Goal: Information Seeking & Learning: Understand process/instructions

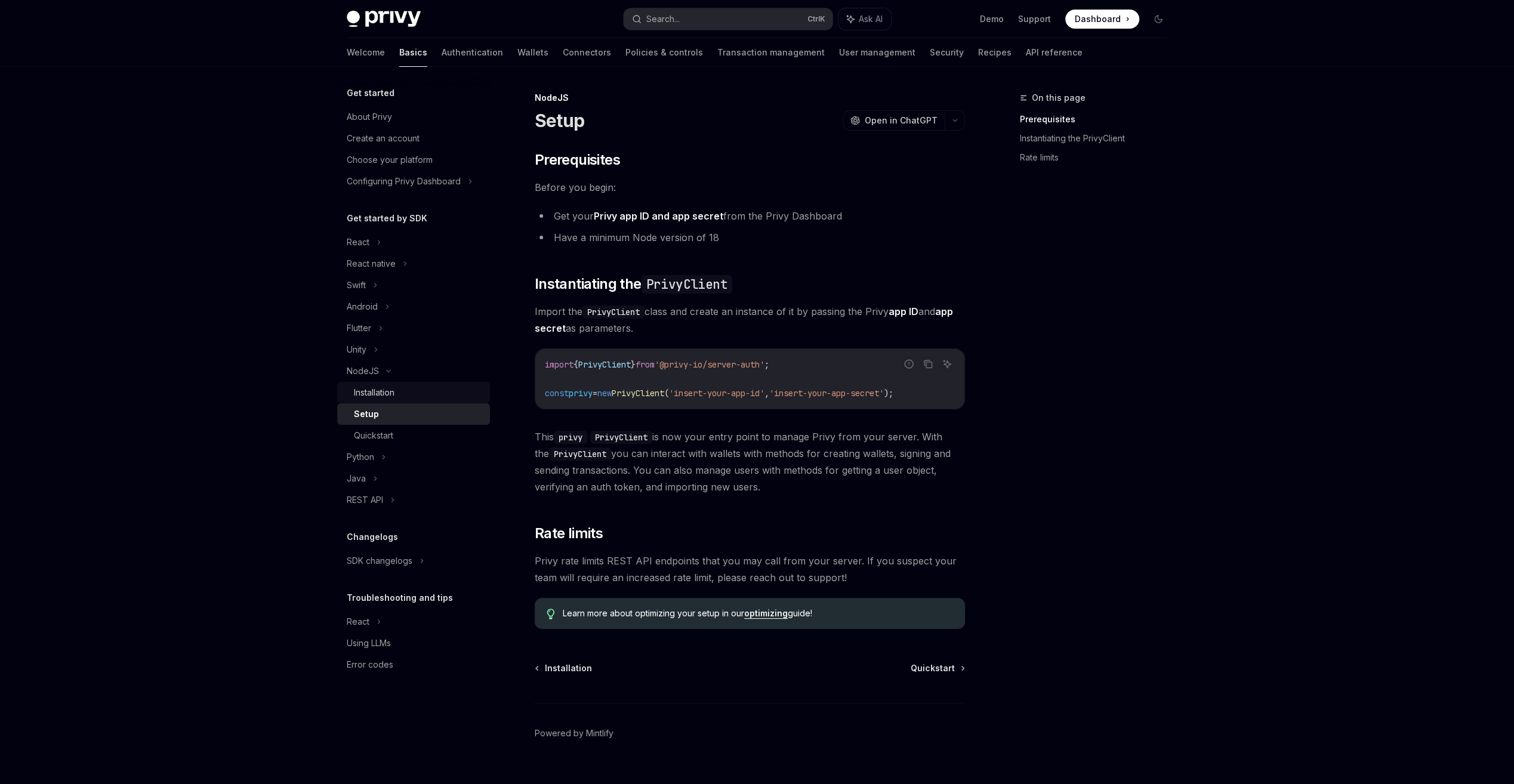
click at [390, 394] on div "Installation" at bounding box center [374, 393] width 41 height 15
type textarea "*"
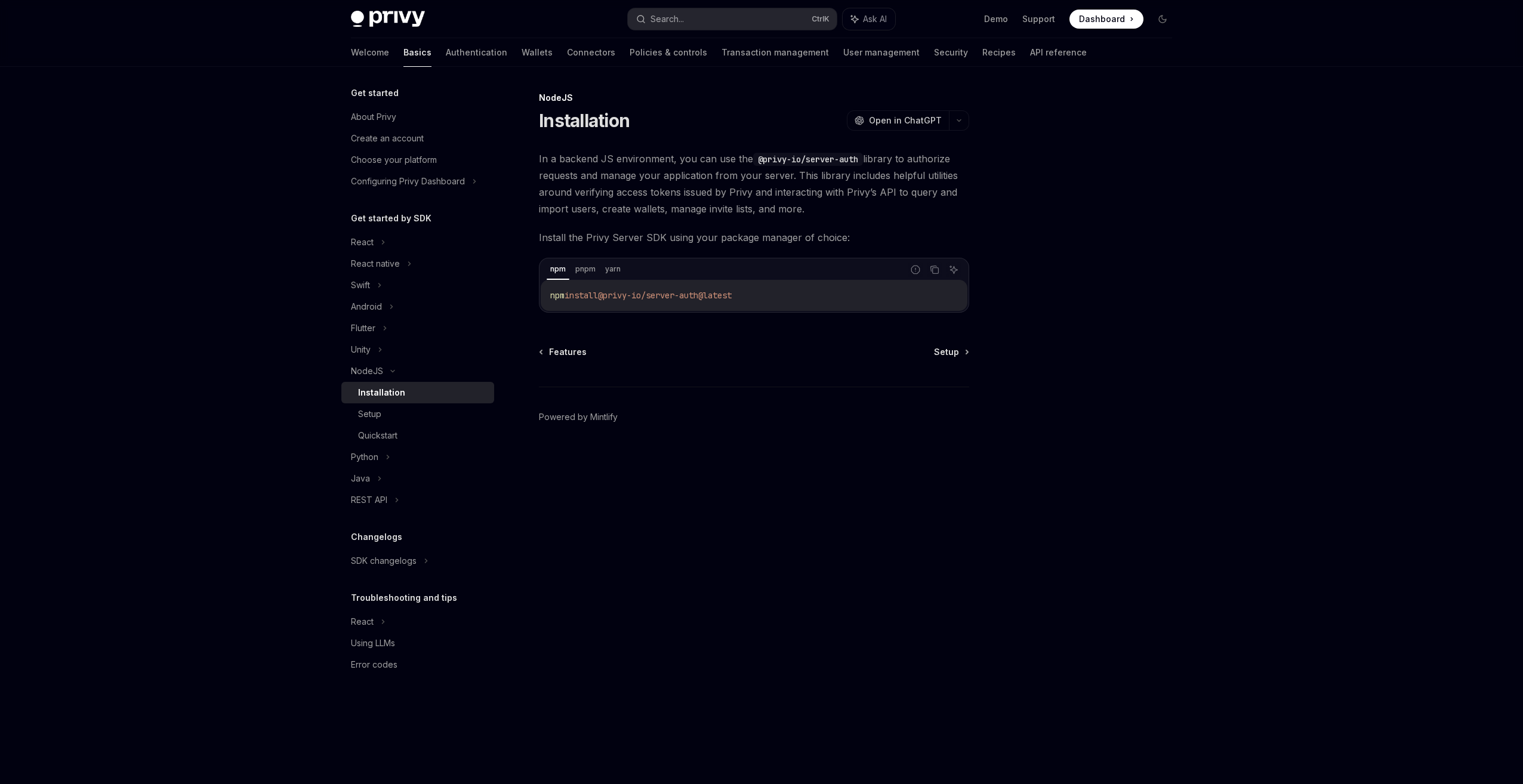
drag, startPoint x: 609, startPoint y: 292, endPoint x: 751, endPoint y: 296, distance: 142.1
click at [751, 296] on code "npm install @privy-io/server-auth@latest" at bounding box center [753, 296] width 407 height 15
copy span "@privy-io/server-auth@latest"
click at [1316, 88] on div "Privy Docs home page Search... Ctrl K Ask AI Demo Support Dashboard Dashboard S…" at bounding box center [761, 392] width 1523 height 784
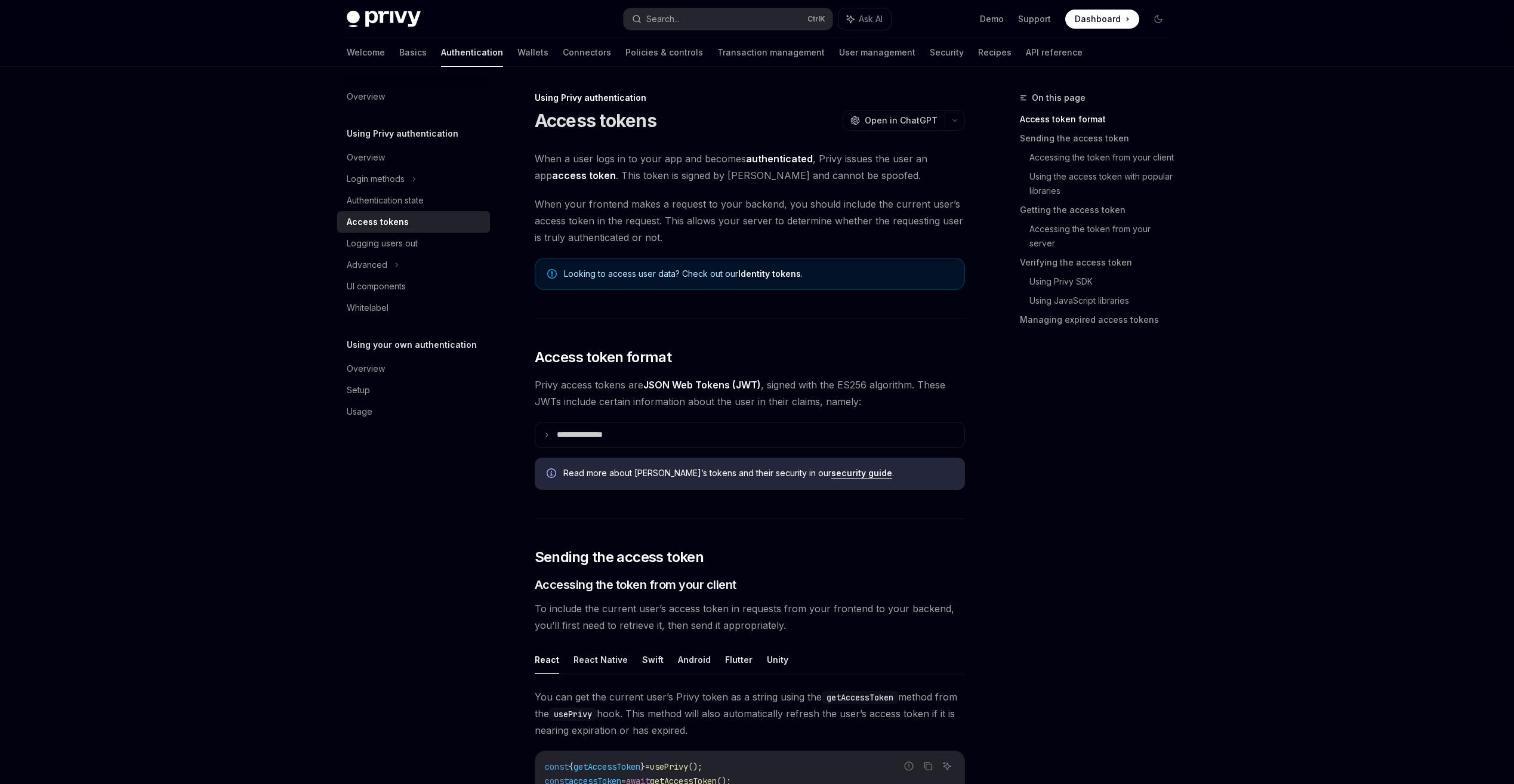
scroll to position [299, 0]
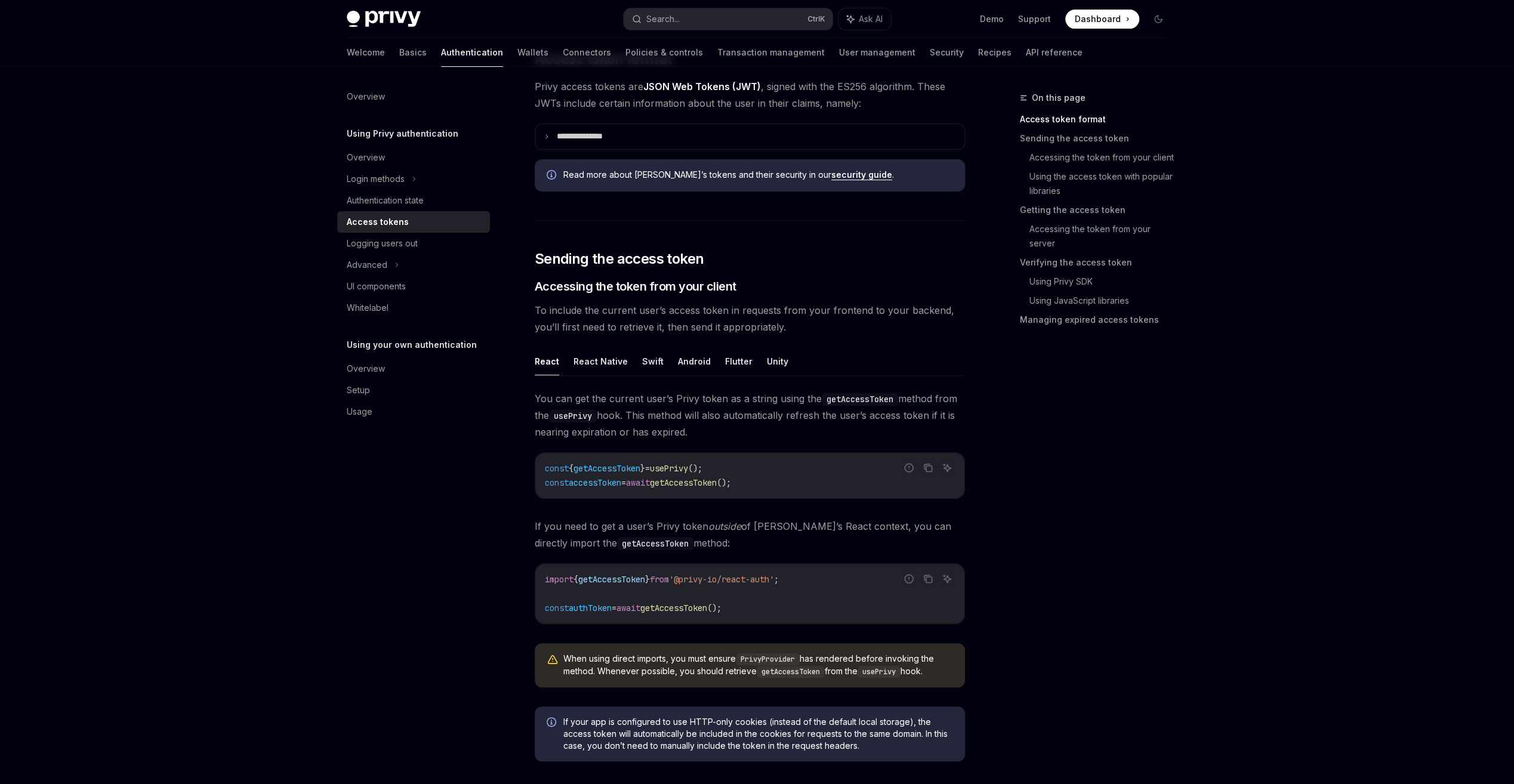
click at [606, 471] on code "const { getAccessToken } = usePrivy (); const accessToken = await getAccessToke…" at bounding box center [749, 475] width 410 height 29
drag, startPoint x: 606, startPoint y: 471, endPoint x: 744, endPoint y: 467, distance: 138.1
click at [744, 467] on code "const { getAccessToken } = usePrivy (); const accessToken = await getAccessToke…" at bounding box center [749, 475] width 410 height 29
click at [620, 466] on span "getAccessToken" at bounding box center [607, 468] width 67 height 11
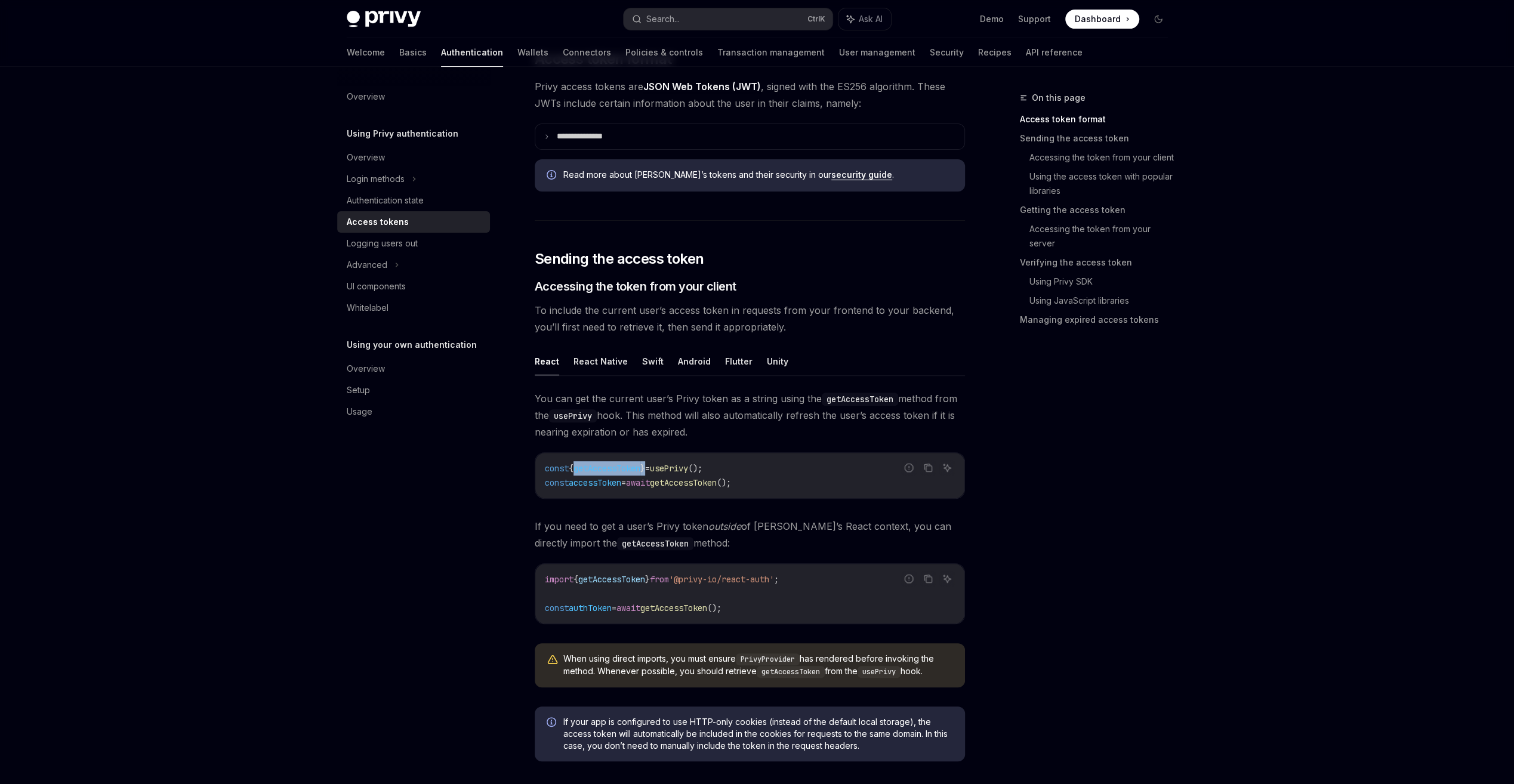
click at [620, 466] on span "getAccessToken" at bounding box center [607, 468] width 67 height 11
copy span "getAccessToken"
click at [781, 485] on code "const { getAccessToken } = usePrivy (); const accessToken = await getAccessToke…" at bounding box center [749, 475] width 410 height 29
click at [775, 485] on code "const { getAccessToken } = usePrivy (); const accessToken = await getAccessToke…" at bounding box center [749, 475] width 410 height 29
drag, startPoint x: 775, startPoint y: 485, endPoint x: 540, endPoint y: 484, distance: 235.0
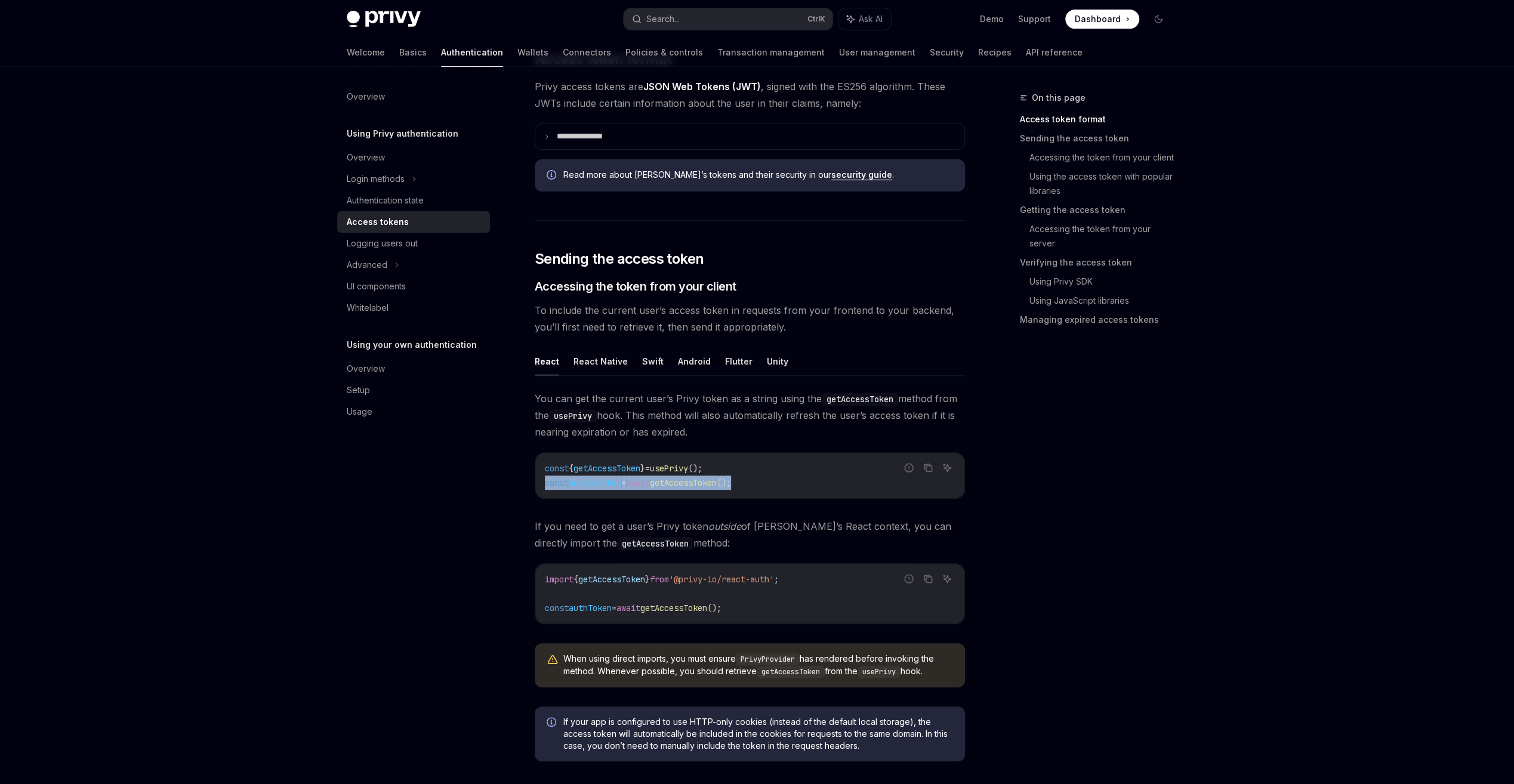
click at [540, 484] on div "const { getAccessToken } = usePrivy (); const accessToken = await getAccessToke…" at bounding box center [750, 475] width 429 height 46
copy span "const accessToken = await getAccessToken ();"
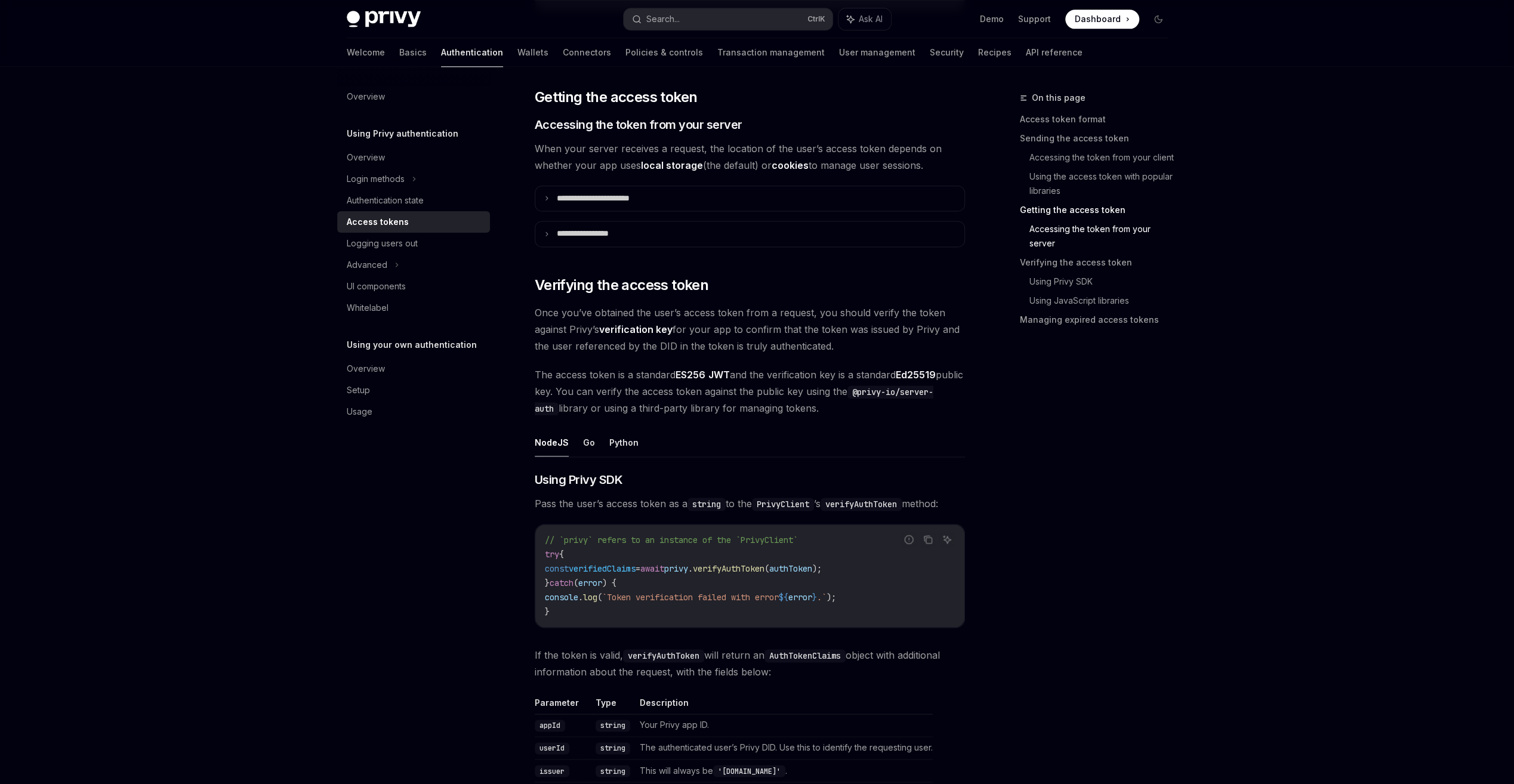
scroll to position [1670, 0]
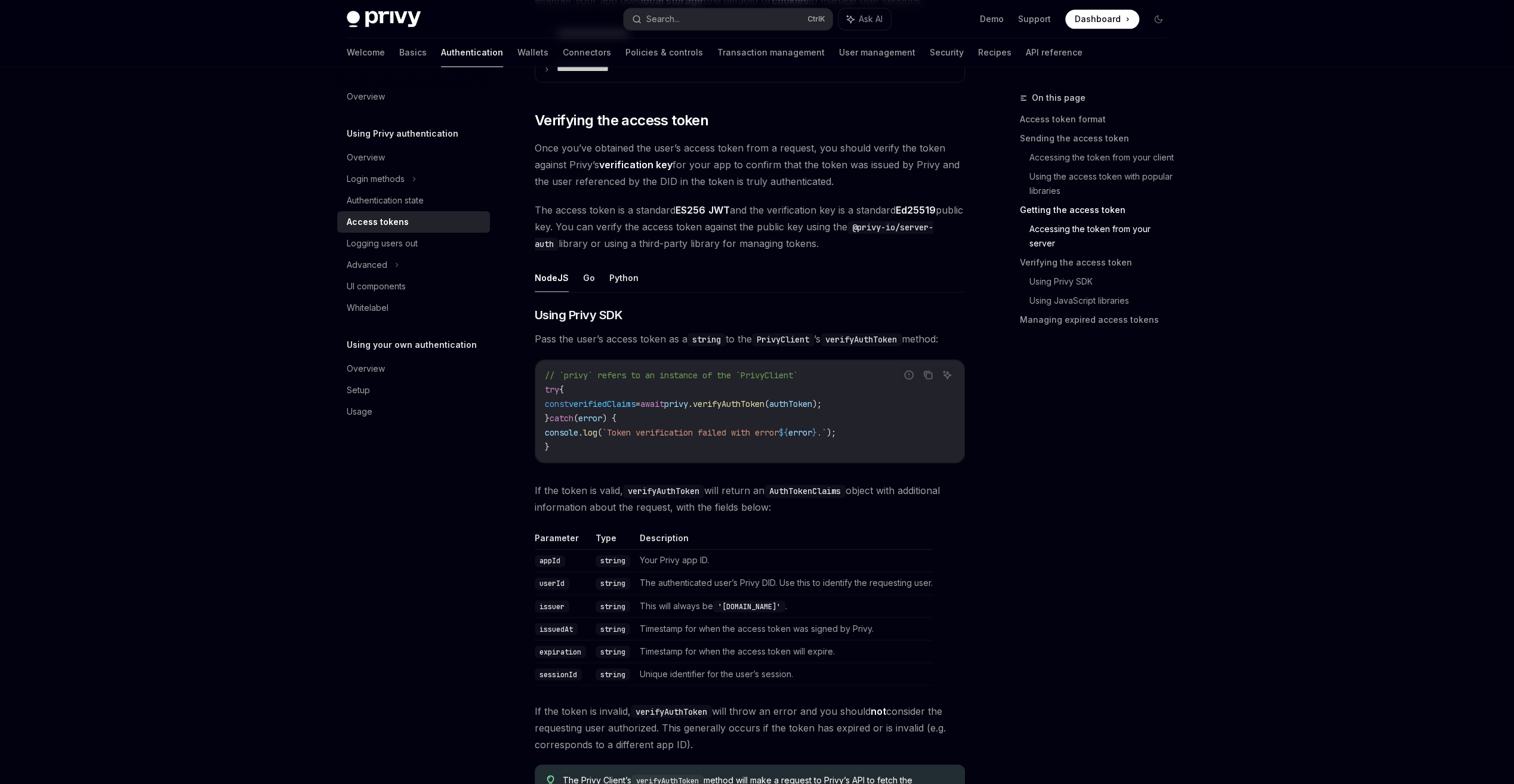
click at [1246, 293] on div "Privy Docs home page Search... Ctrl K Ask AI Demo Support Dashboard Dashboard S…" at bounding box center [757, 144] width 1514 height 3629
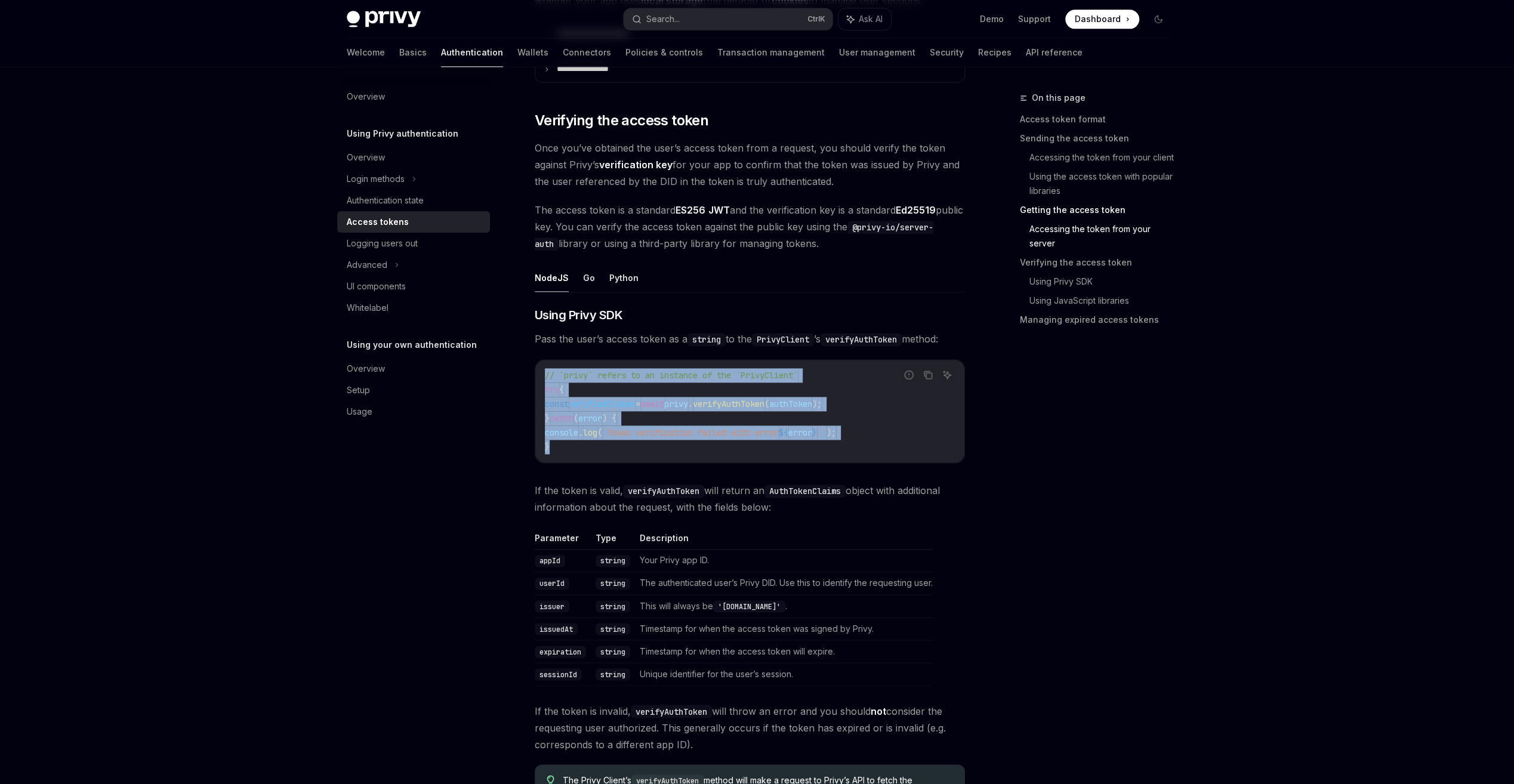
drag, startPoint x: 561, startPoint y: 444, endPoint x: 538, endPoint y: 365, distance: 82.3
click at [538, 365] on div "// `privy` refers to an instance of the `PrivyClient` try { const verifiedClaim…" at bounding box center [750, 411] width 429 height 103
copy code "// `privy` refers to an instance of the `PrivyClient` try { const verifiedClaim…"
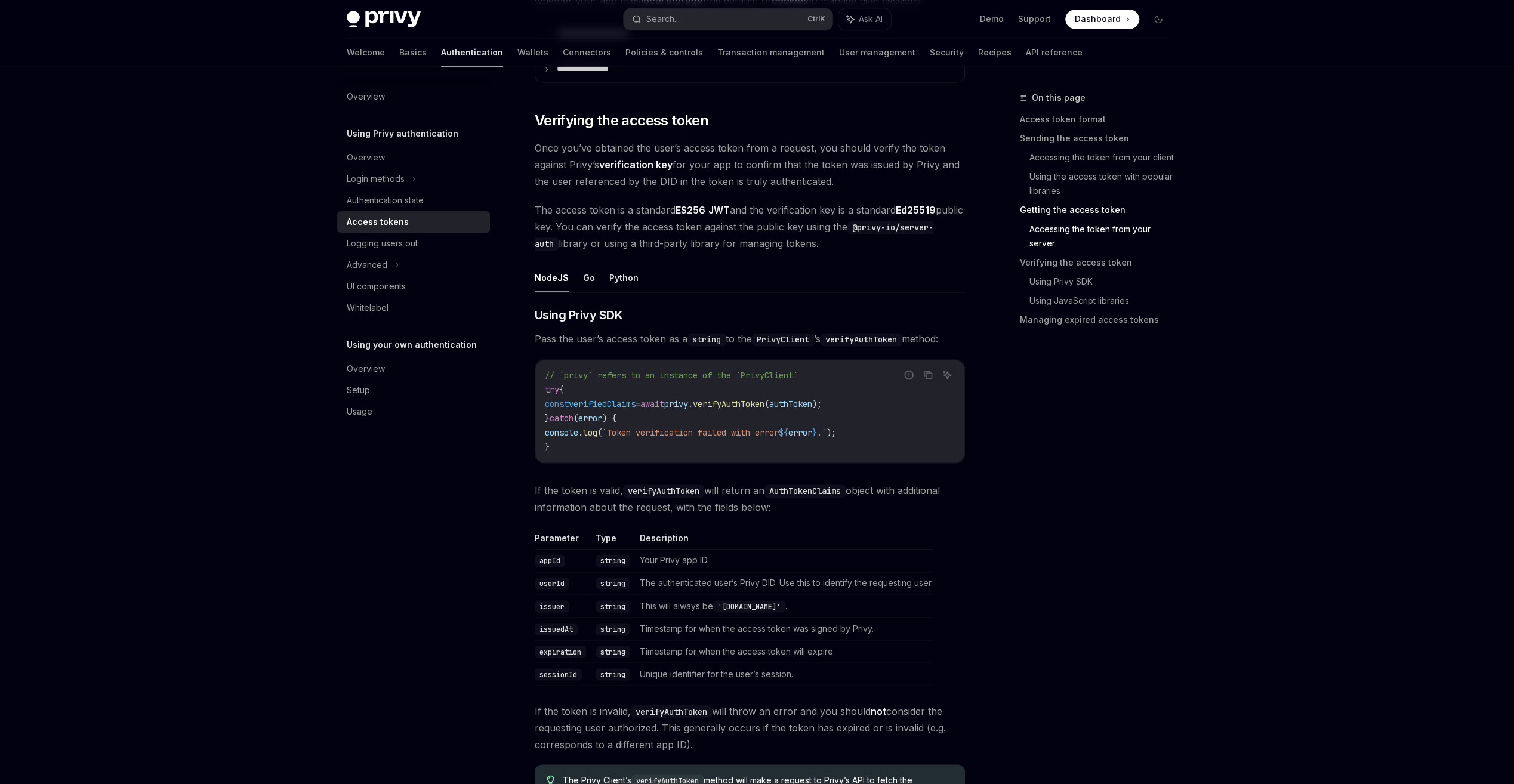
click at [1149, 586] on div "On this page Access token format Sending the access token Accessing the token f…" at bounding box center [1087, 437] width 182 height 693
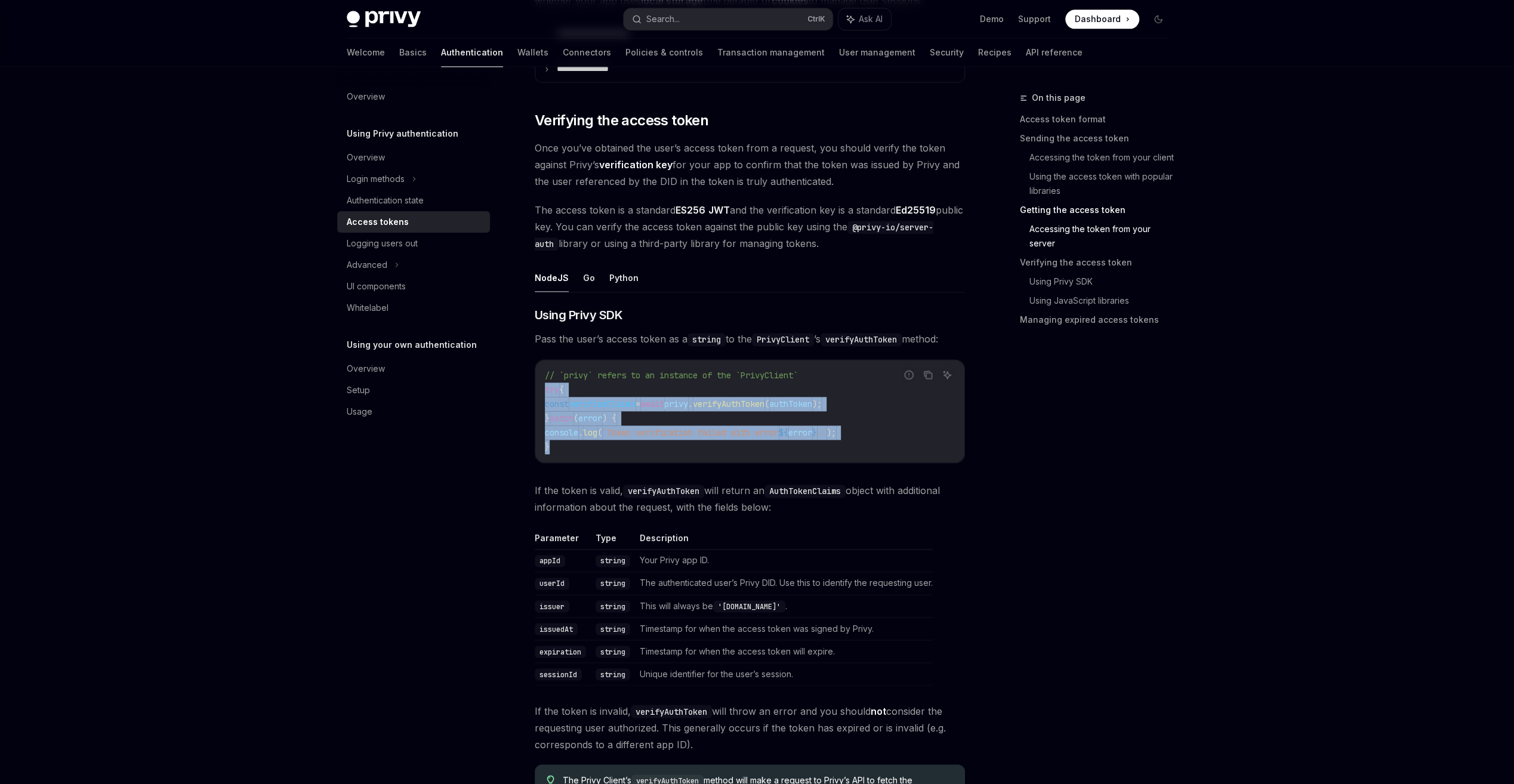
drag, startPoint x: 625, startPoint y: 441, endPoint x: 543, endPoint y: 385, distance: 99.3
click at [543, 385] on div "// `privy` refers to an instance of the `PrivyClient` try { const verifiedClaim…" at bounding box center [750, 411] width 429 height 103
copy code "try { const verifiedClaims = await privy . verifyAuthToken ( authToken ); } cat…"
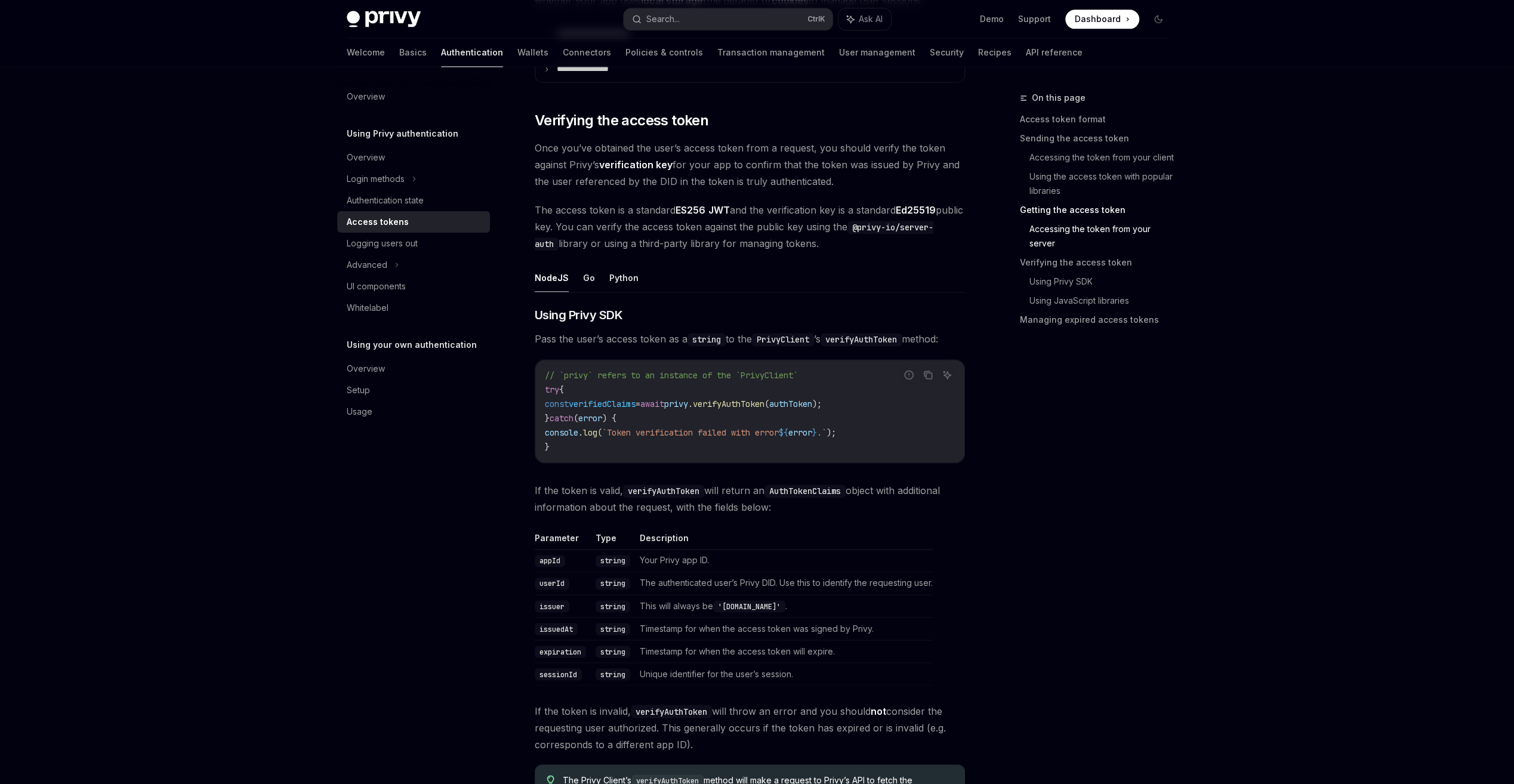
click at [1068, 607] on div "On this page Access token format Sending the access token Accessing the token f…" at bounding box center [1087, 437] width 182 height 693
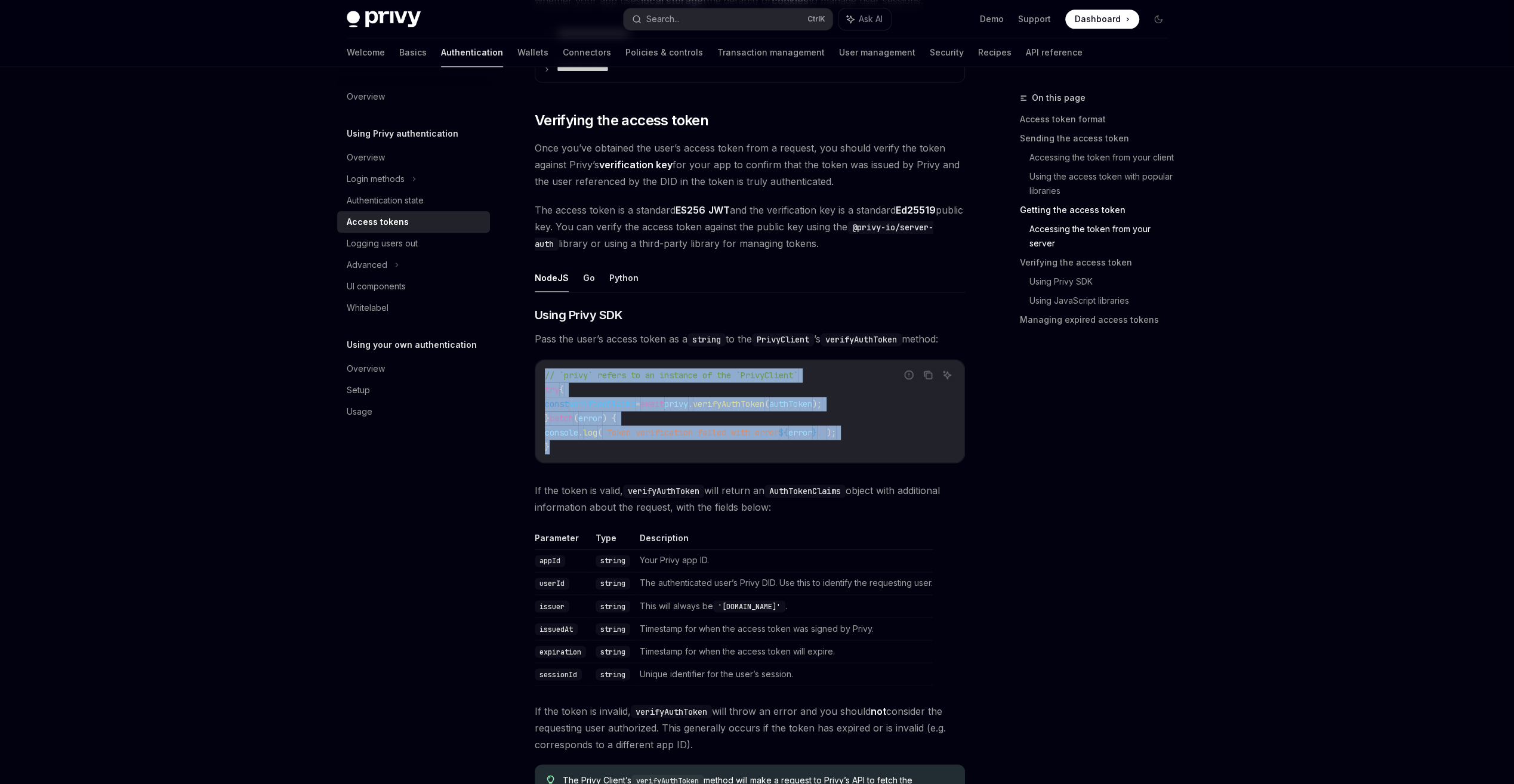
drag, startPoint x: 565, startPoint y: 444, endPoint x: 543, endPoint y: 370, distance: 77.2
click at [543, 370] on div "// `privy` refers to an instance of the `PrivyClient` try { const verifiedClaim…" at bounding box center [750, 411] width 429 height 103
copy code "// `privy` refers to an instance of the `PrivyClient` try { const verifiedClaim…"
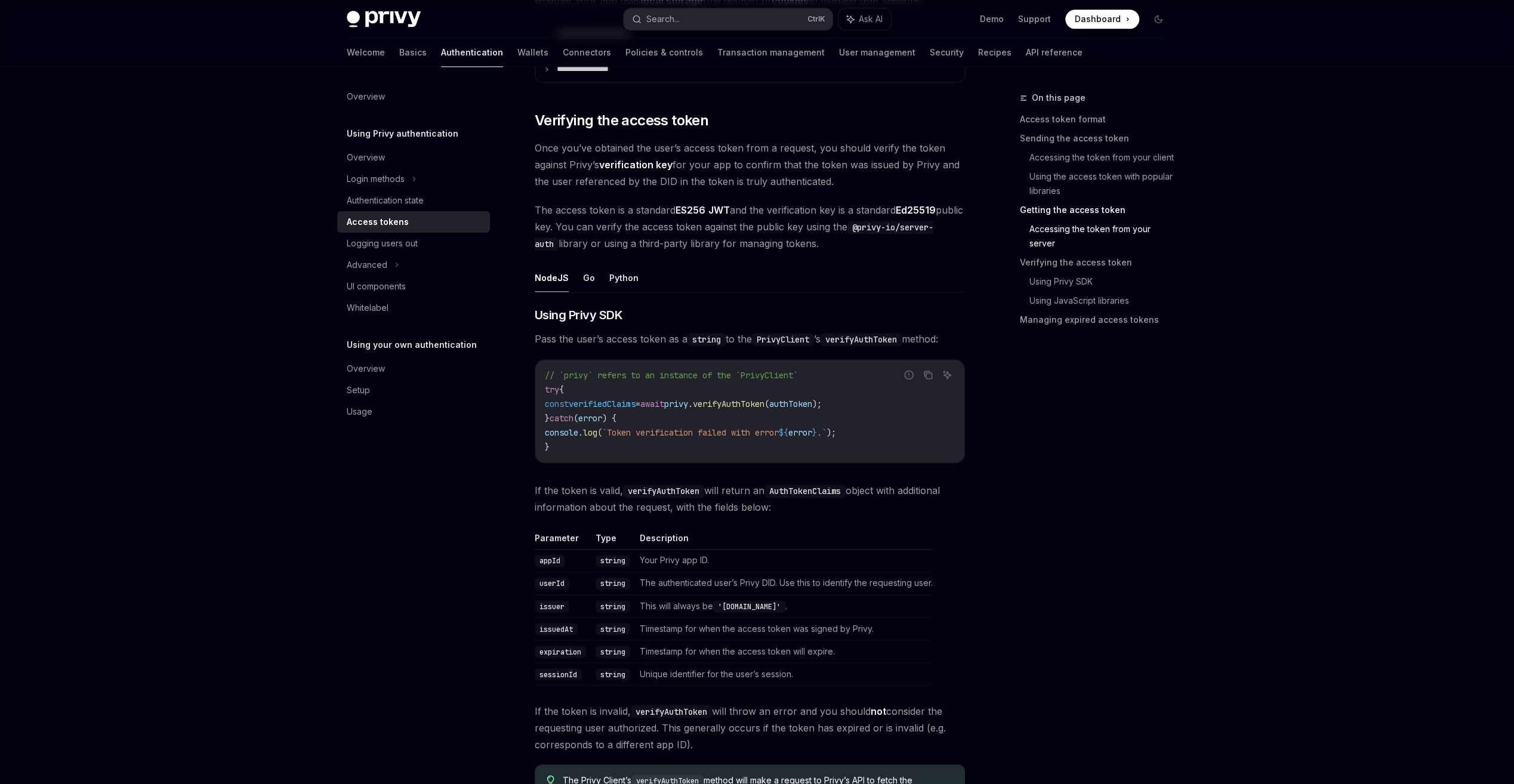
drag, startPoint x: 733, startPoint y: 489, endPoint x: 1059, endPoint y: 459, distance: 327.4
click at [733, 488] on span "If the token is valid, verifyAuthToken will return an AuthTokenClaims object wi…" at bounding box center [750, 498] width 430 height 33
click at [1104, 21] on span "Dashboard" at bounding box center [1098, 19] width 46 height 12
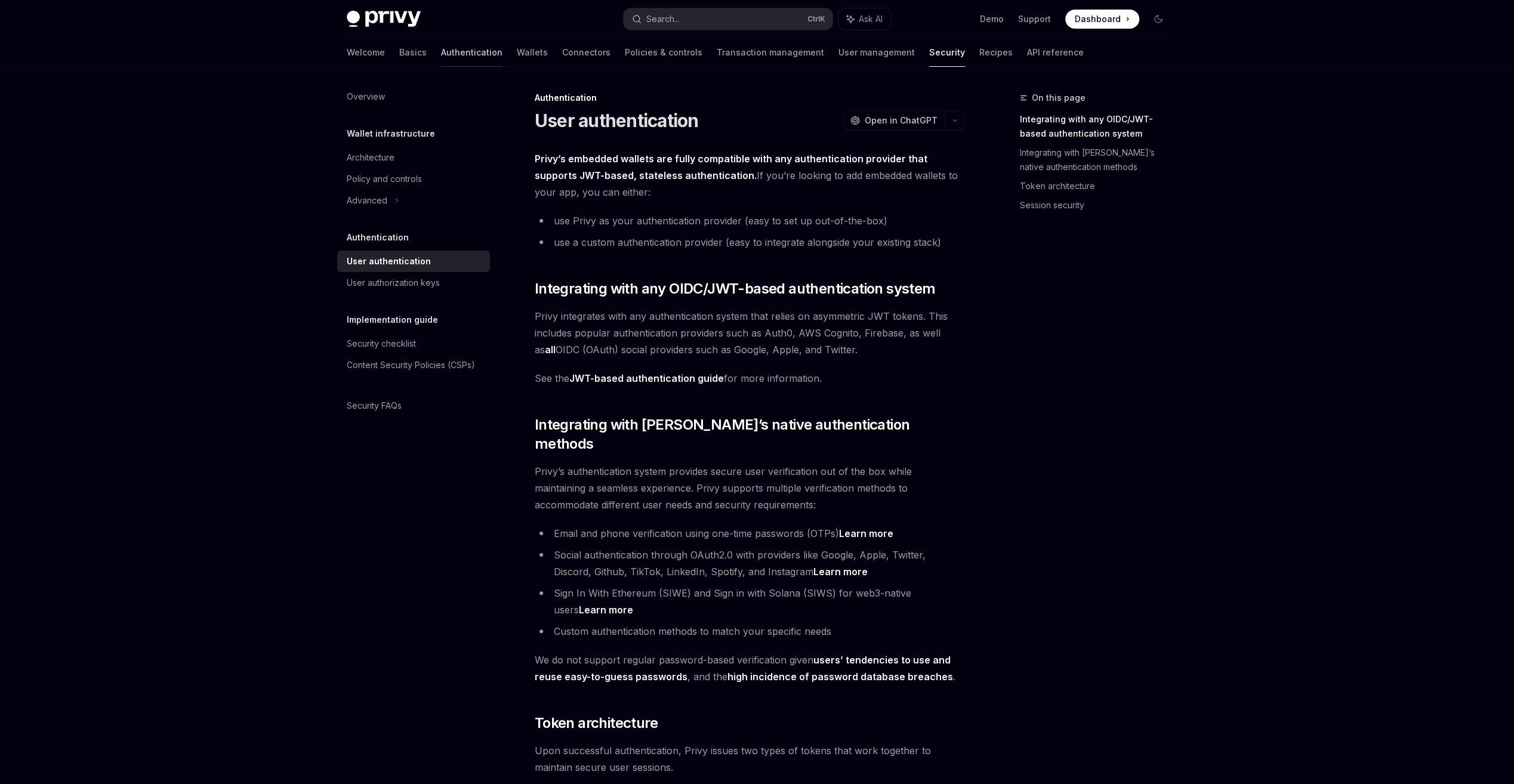
click at [441, 53] on link "Authentication" at bounding box center [471, 52] width 61 height 29
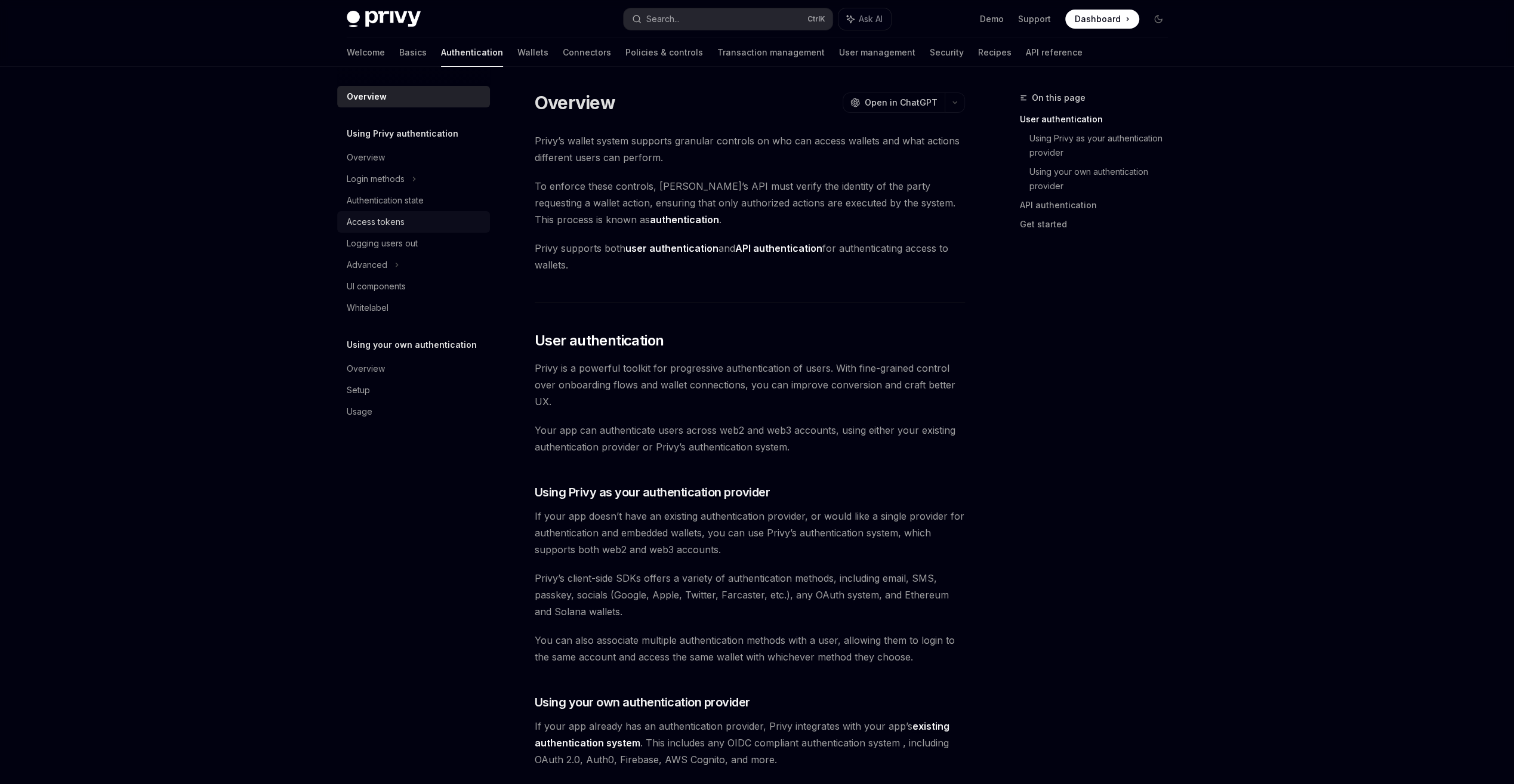
click at [432, 221] on div "Access tokens" at bounding box center [415, 222] width 136 height 15
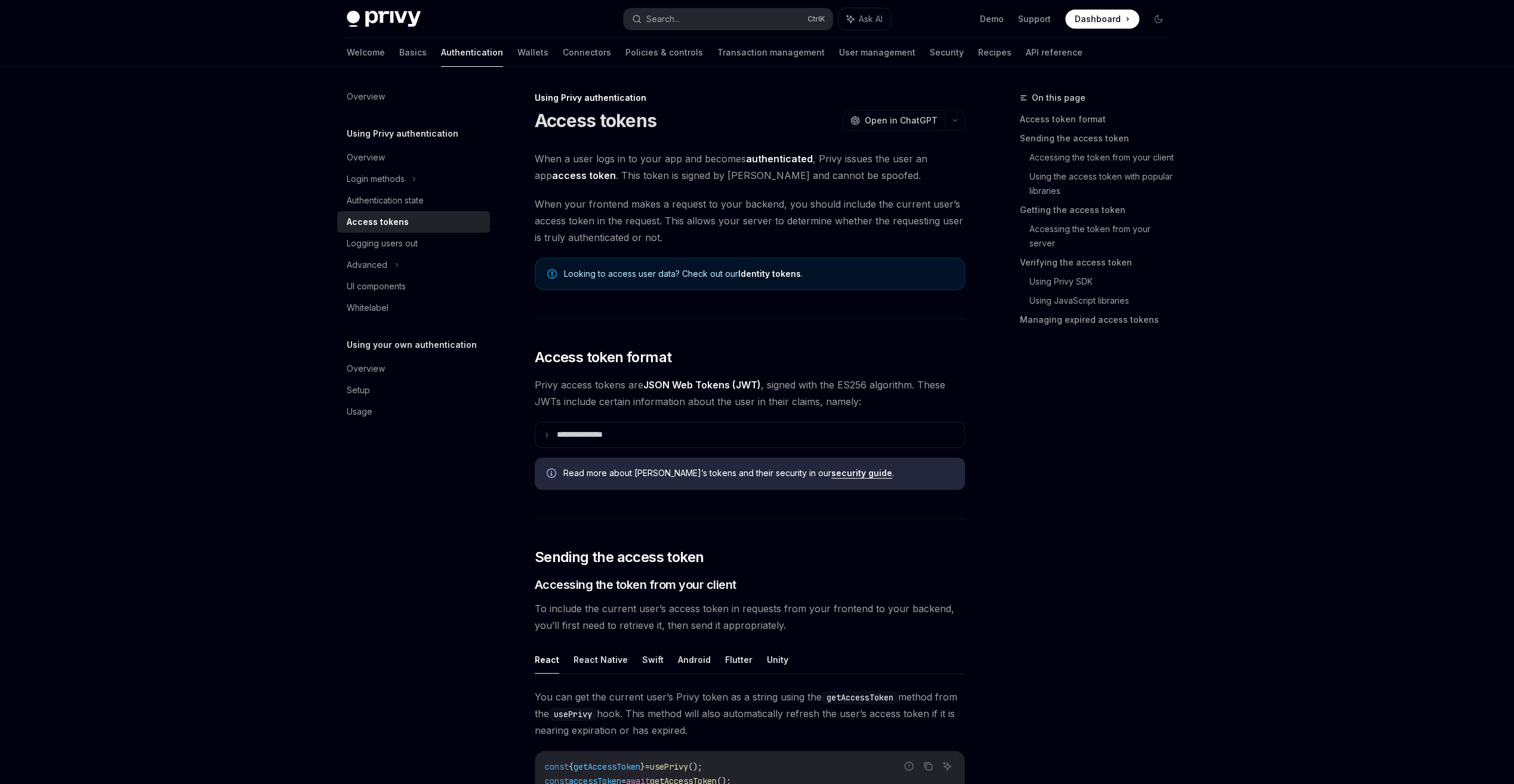
type textarea "*"
click at [721, 434] on summary "**********" at bounding box center [750, 434] width 429 height 25
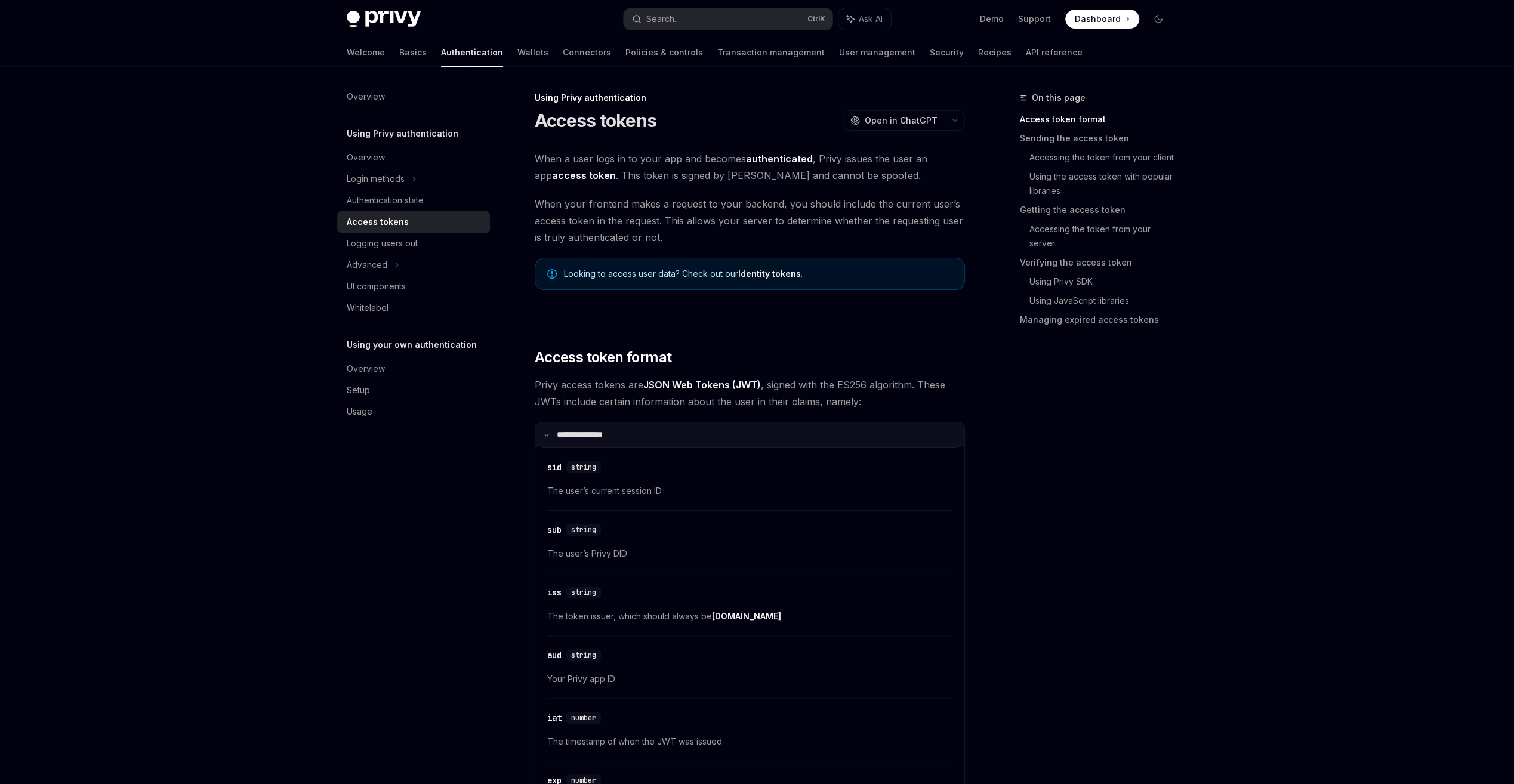
click at [721, 434] on summary "**********" at bounding box center [750, 434] width 429 height 25
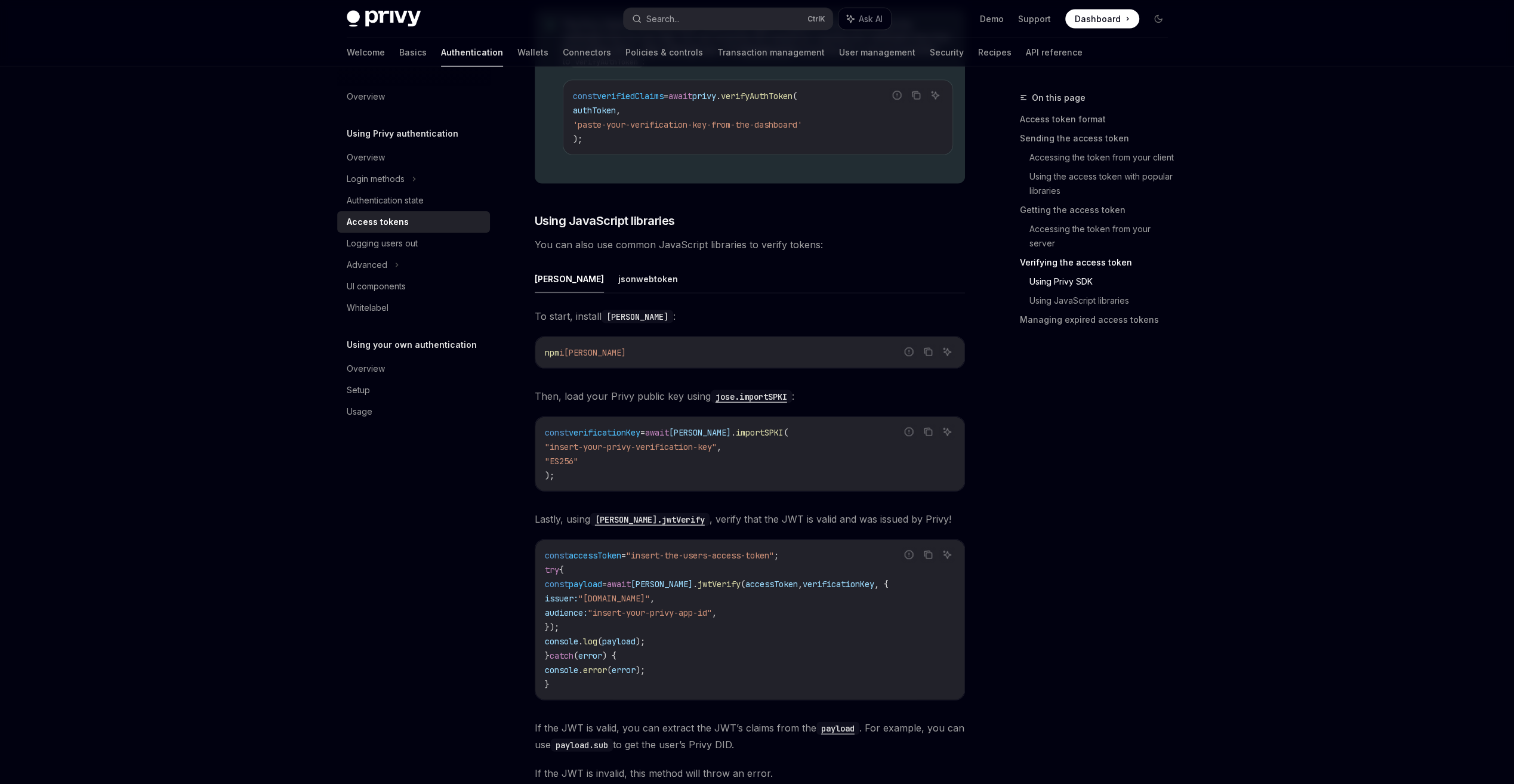
scroll to position [2386, 0]
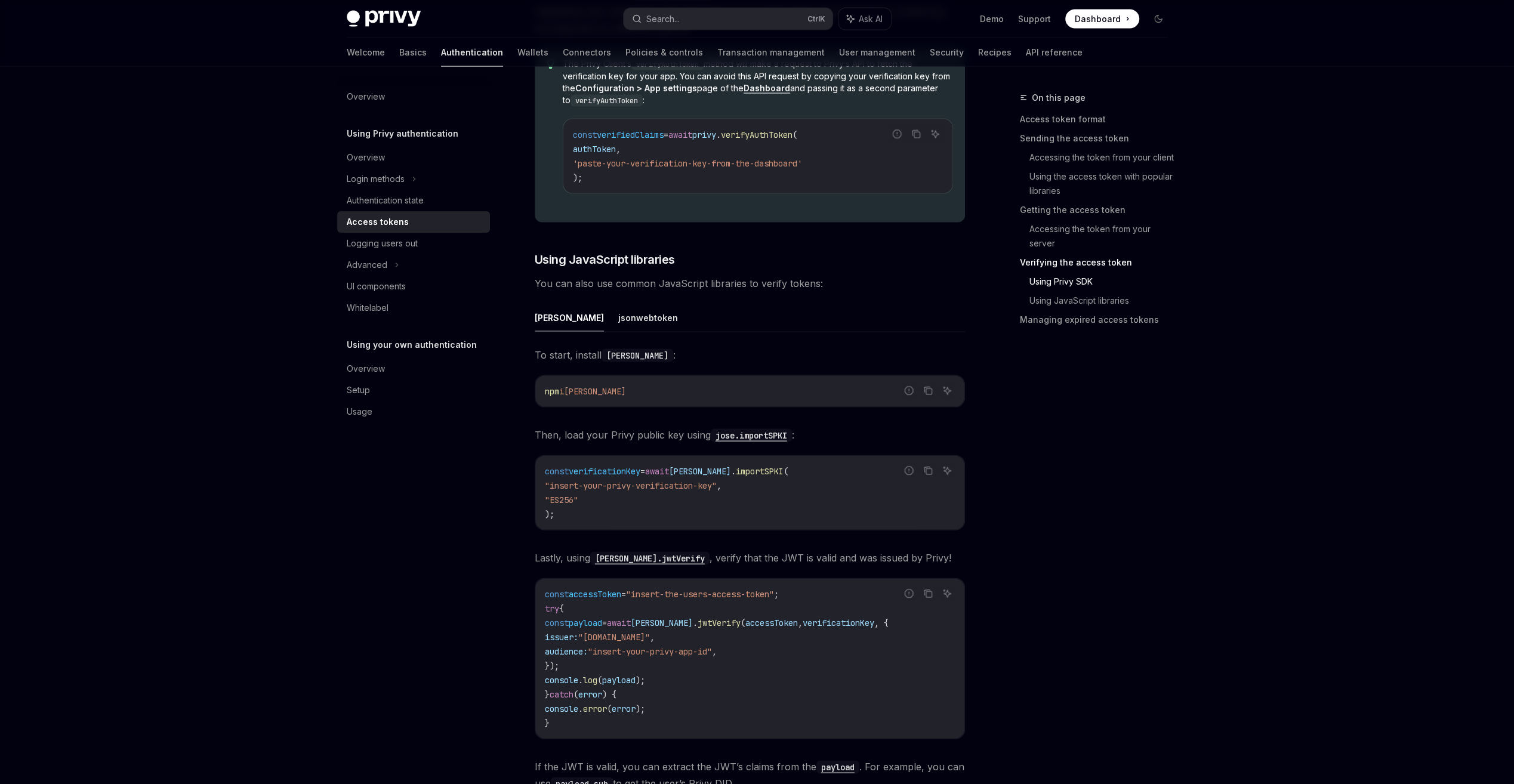
click at [711, 502] on code "const verificationKey = await jose . importSPKI ( "insert-your-privy-verificati…" at bounding box center [749, 493] width 410 height 57
click at [710, 501] on code "const verificationKey = await jose . importSPKI ( "insert-your-privy-verificati…" at bounding box center [749, 493] width 410 height 57
drag, startPoint x: 556, startPoint y: 504, endPoint x: 591, endPoint y: 513, distance: 36.1
click at [591, 513] on div "const verificationKey = await jose . importSPKI ( "insert-your-privy-verificati…" at bounding box center [750, 493] width 429 height 74
